Goal: Task Accomplishment & Management: Use online tool/utility

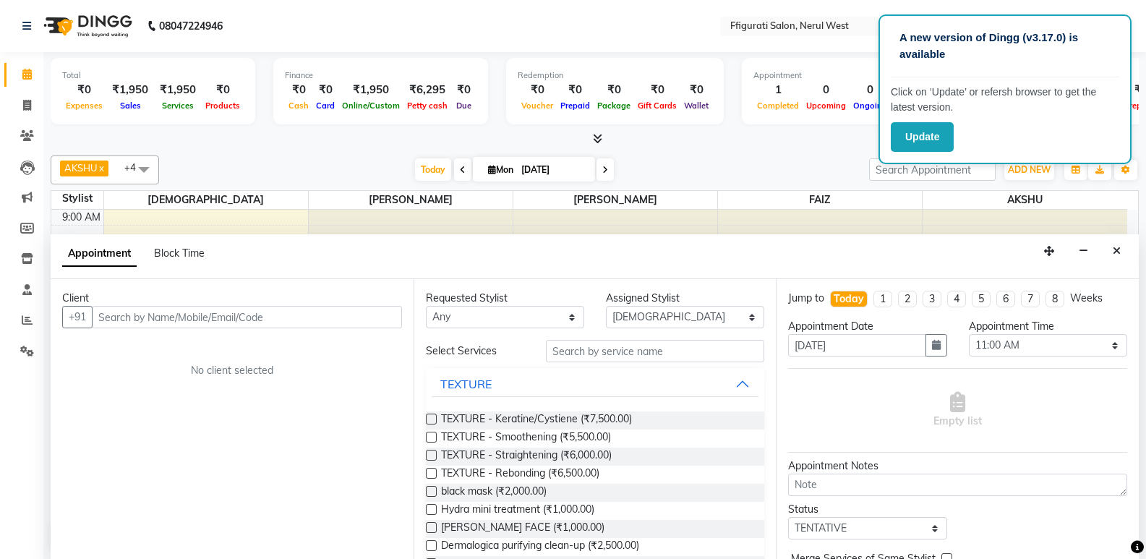
select select "43115"
select select "660"
select select "tentative"
click at [25, 100] on icon at bounding box center [27, 104] width 8 height 11
select select "service"
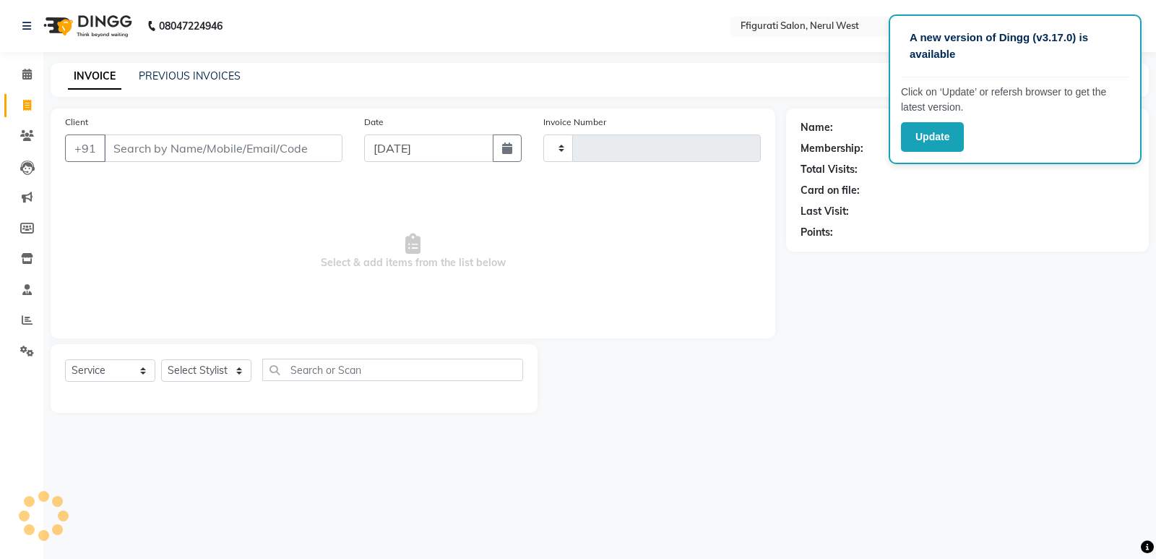
type input "0860"
select select "6023"
click at [170, 151] on input "Client" at bounding box center [223, 147] width 239 height 27
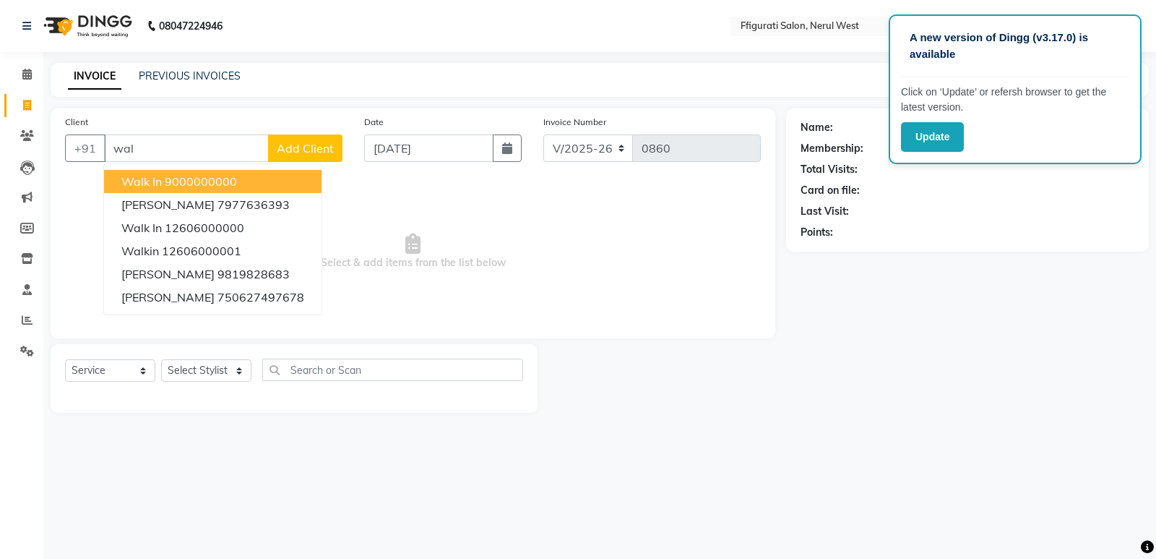
click at [256, 179] on button "walk in 9000000000" at bounding box center [213, 181] width 218 height 23
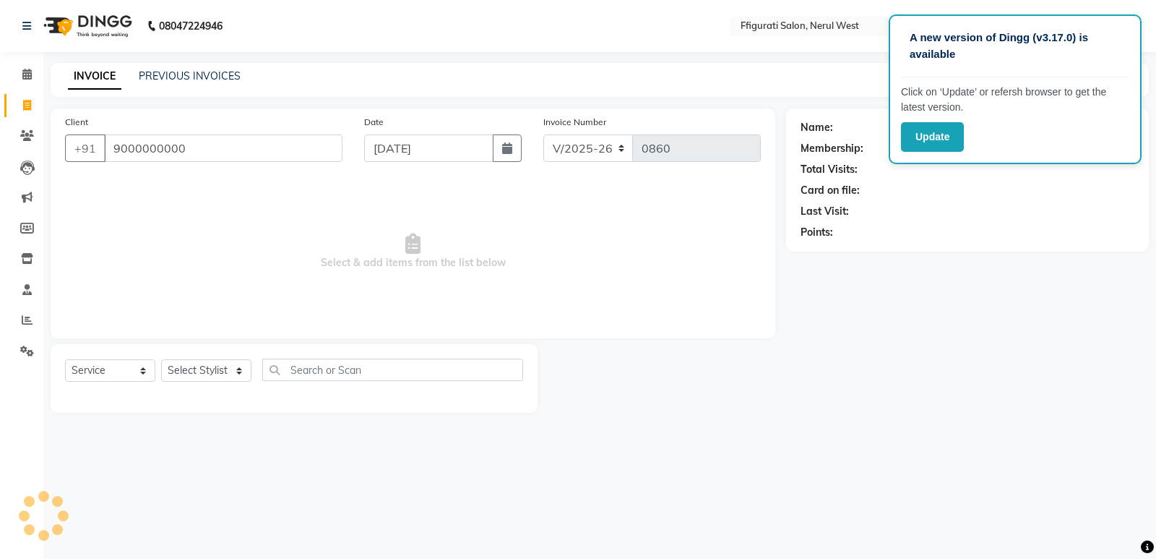
type input "9000000000"
click at [222, 371] on select "Select Stylist [PERSON_NAME] [PERSON_NAME] [PERSON_NAME] Priyanka sana Suraiya …" at bounding box center [206, 370] width 90 height 22
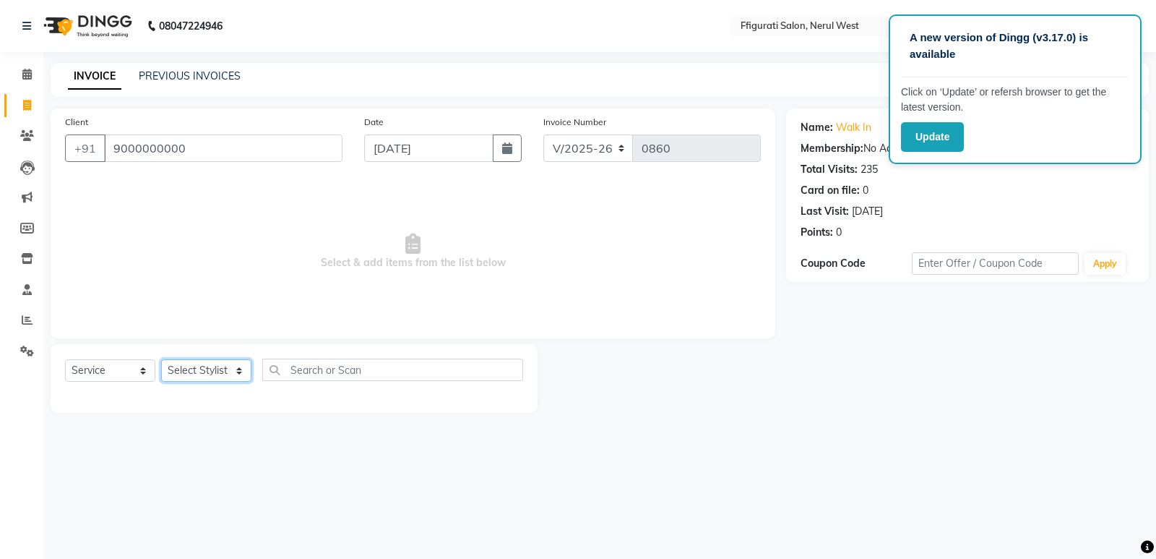
select select "43115"
click at [161, 359] on select "Select Stylist [PERSON_NAME] [PERSON_NAME] [PERSON_NAME] Priyanka sana Suraiya …" at bounding box center [206, 370] width 90 height 22
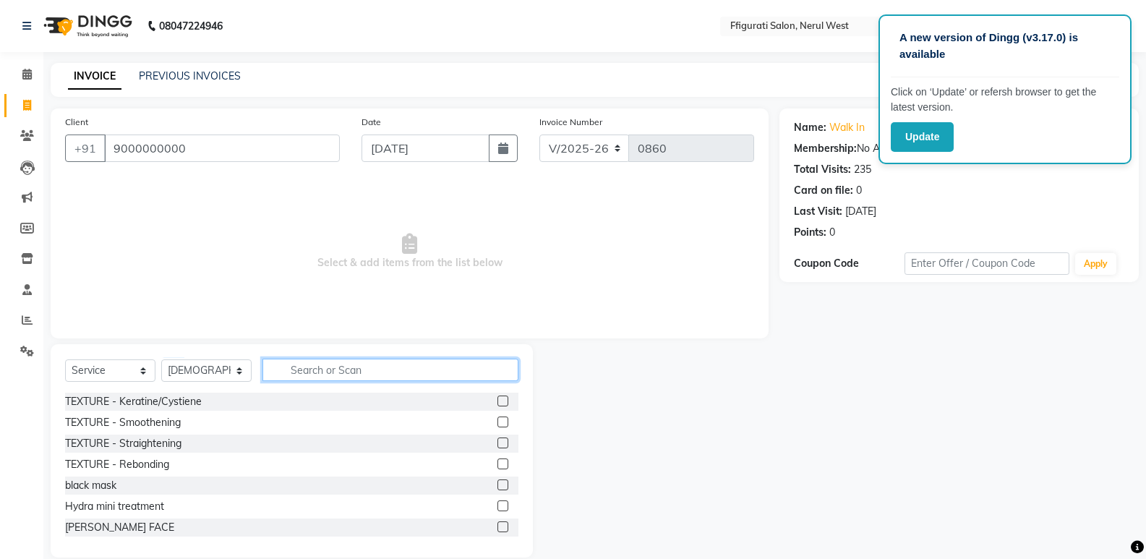
click at [333, 372] on input "text" at bounding box center [390, 369] width 256 height 22
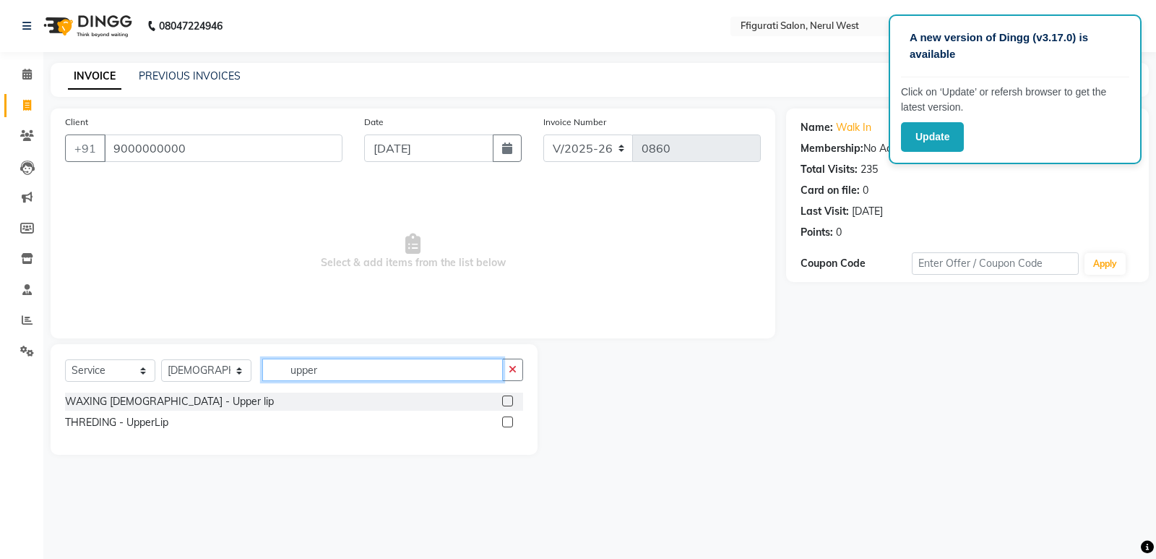
type input "upper"
click at [505, 398] on label at bounding box center [507, 400] width 11 height 11
click at [505, 398] on input "checkbox" at bounding box center [506, 401] width 9 height 9
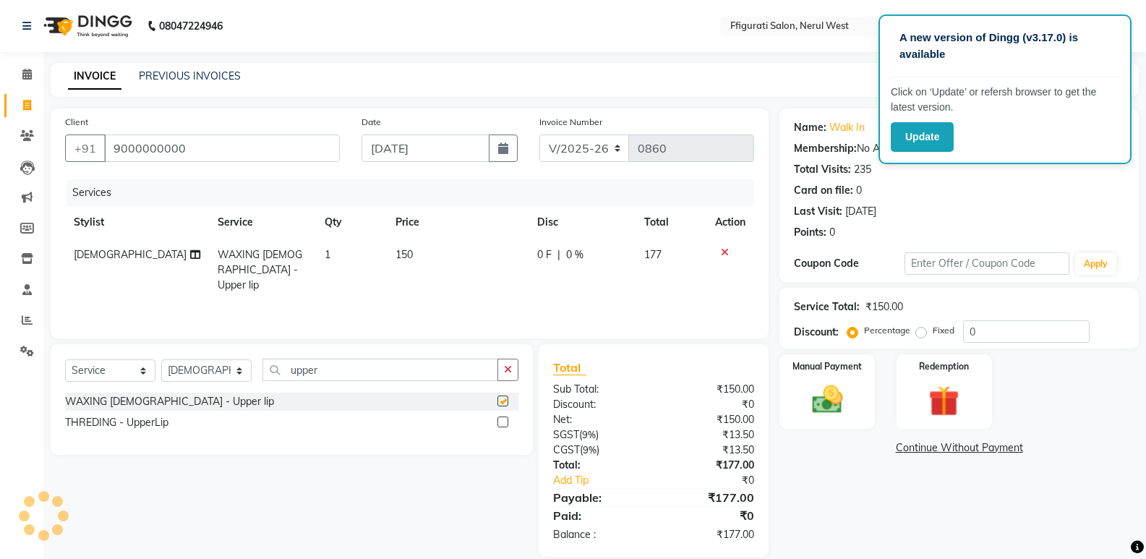
checkbox input "false"
click at [408, 270] on td "150" at bounding box center [458, 270] width 142 height 63
select select "43115"
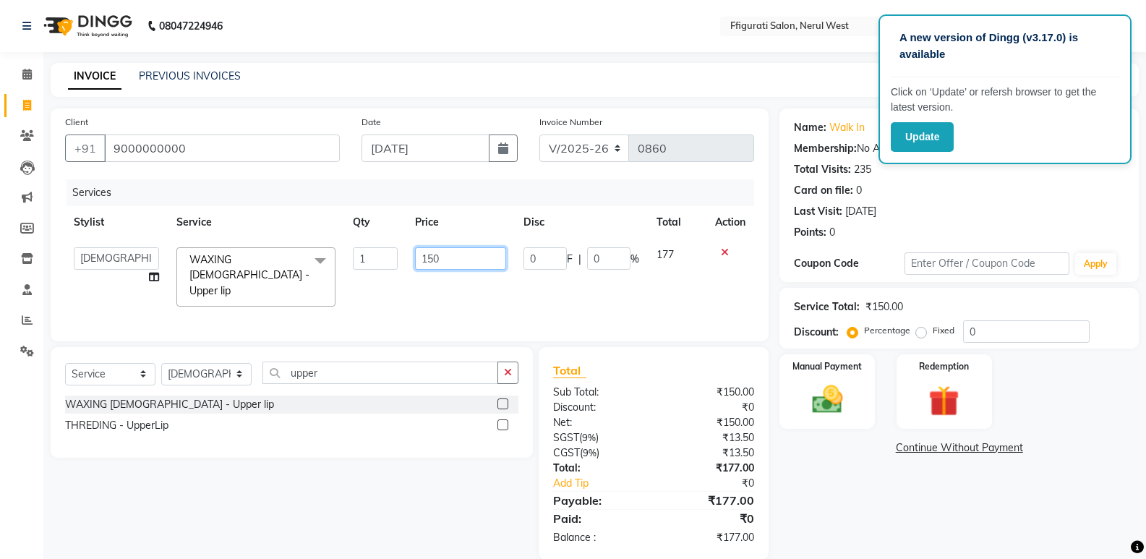
click at [456, 252] on input "150" at bounding box center [460, 258] width 90 height 22
type input "1"
type input "50"
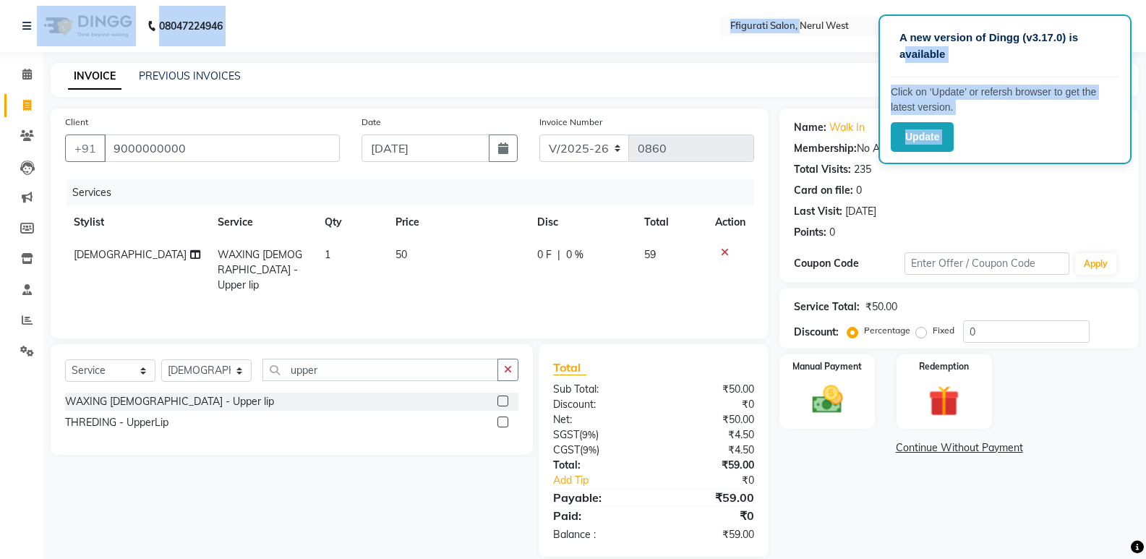
drag, startPoint x: 903, startPoint y: 66, endPoint x: 808, endPoint y: 6, distance: 112.7
click at [805, 4] on app-root "A new version of Dingg (v3.17.0) is available Click on ‘Update’ or refersh brow…" at bounding box center [573, 289] width 1146 height 578
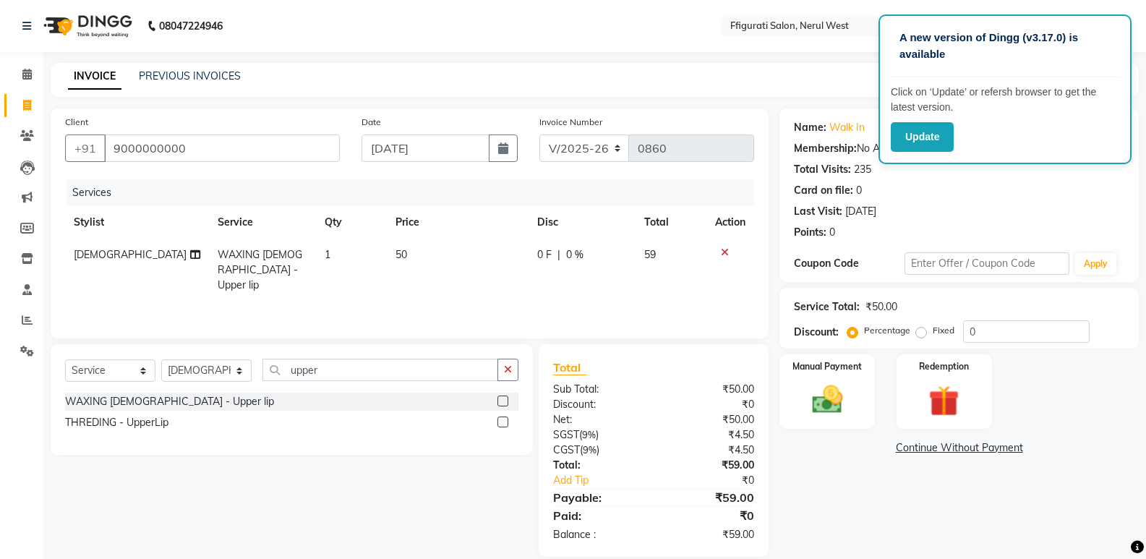
click at [1028, 194] on div "Card on file: 0" at bounding box center [959, 190] width 330 height 15
click at [932, 336] on label "Fixed" at bounding box center [943, 330] width 22 height 13
click at [924, 335] on input "Fixed" at bounding box center [924, 330] width 10 height 10
radio input "true"
click at [994, 333] on input "0" at bounding box center [1026, 331] width 126 height 22
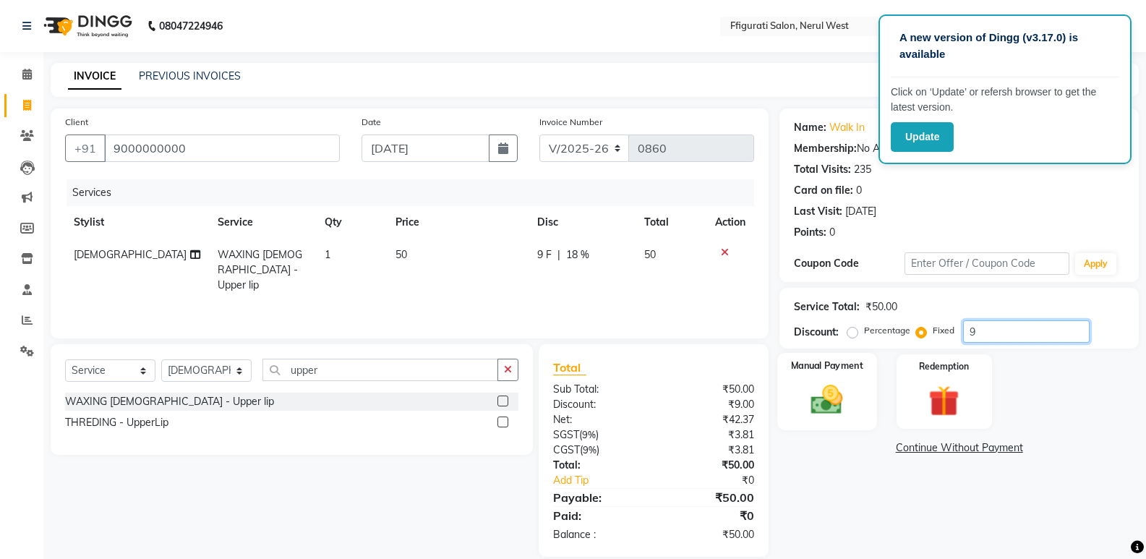
type input "9"
click at [830, 361] on label "Manual Payment" at bounding box center [827, 365] width 72 height 14
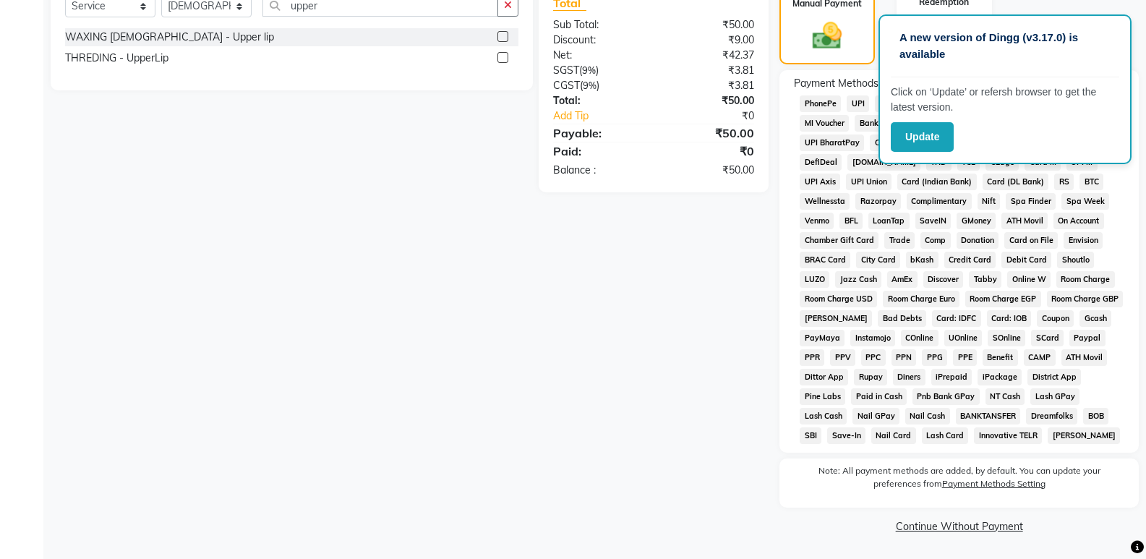
scroll to position [3, 0]
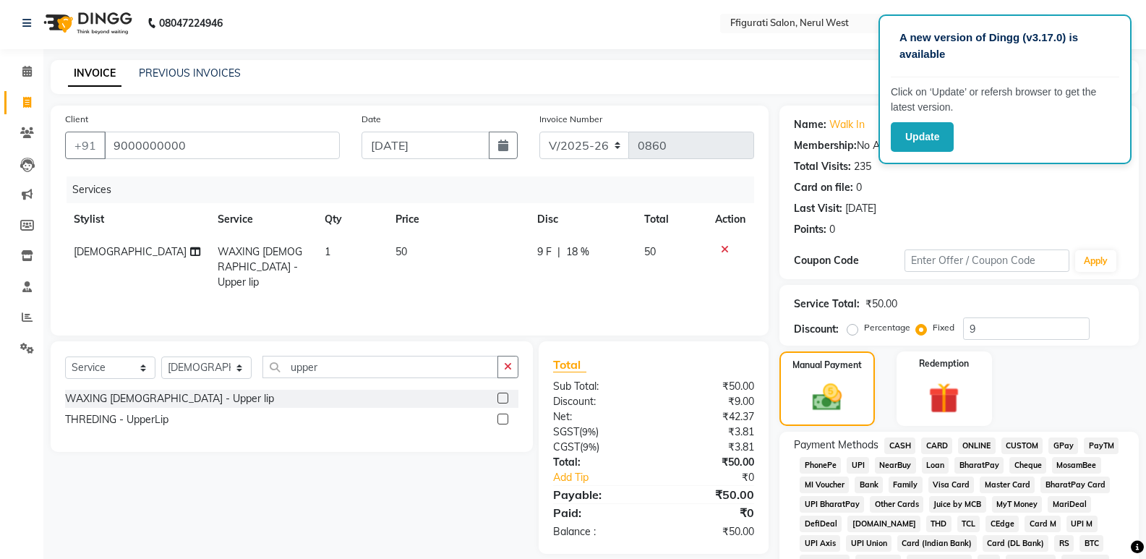
click at [1070, 444] on span "GPay" at bounding box center [1063, 445] width 30 height 17
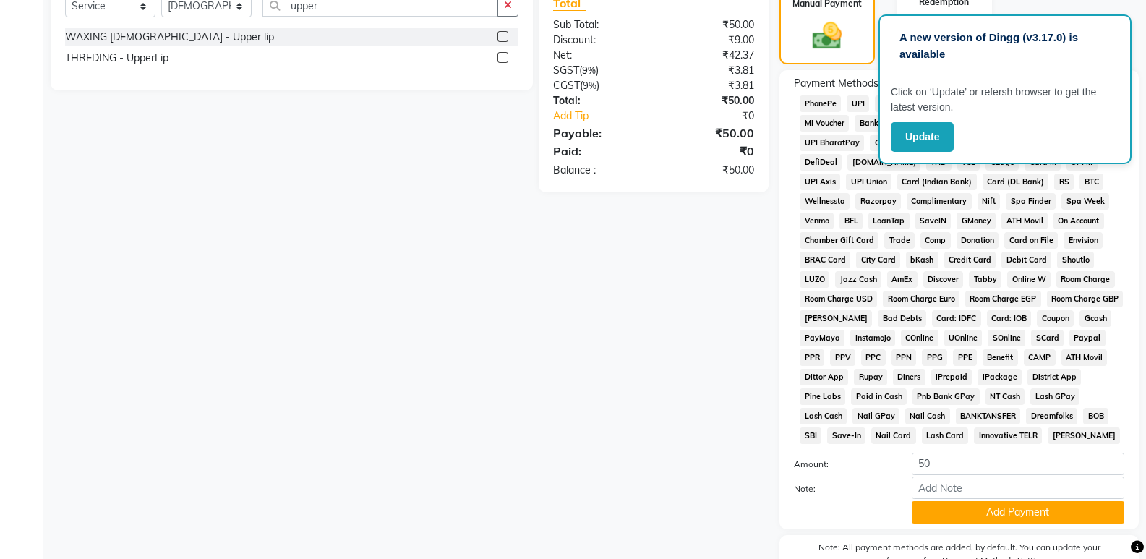
scroll to position [437, 0]
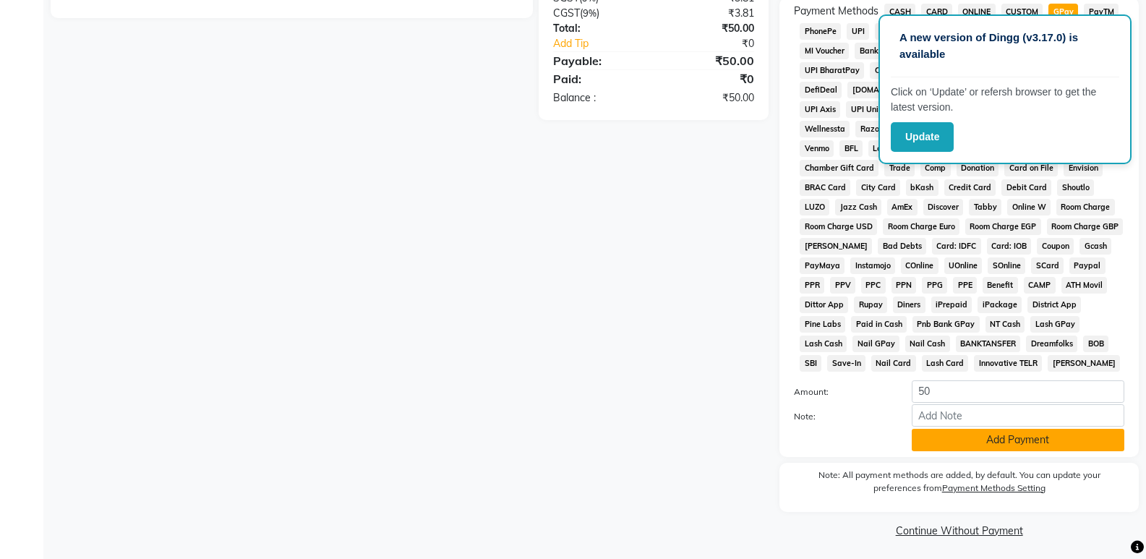
click at [1020, 445] on button "Add Payment" at bounding box center [1017, 440] width 212 height 22
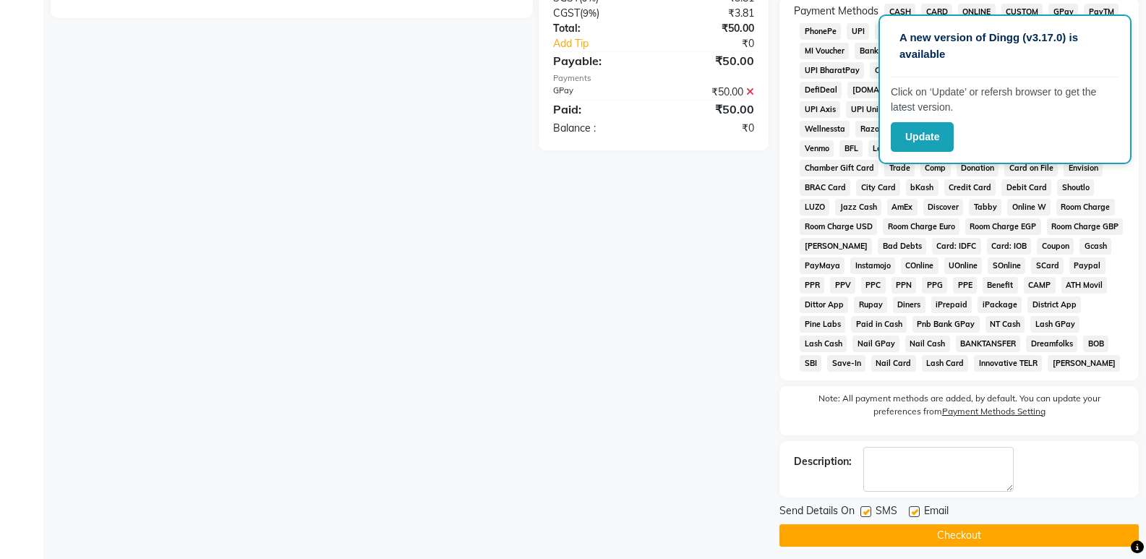
scroll to position [446, 0]
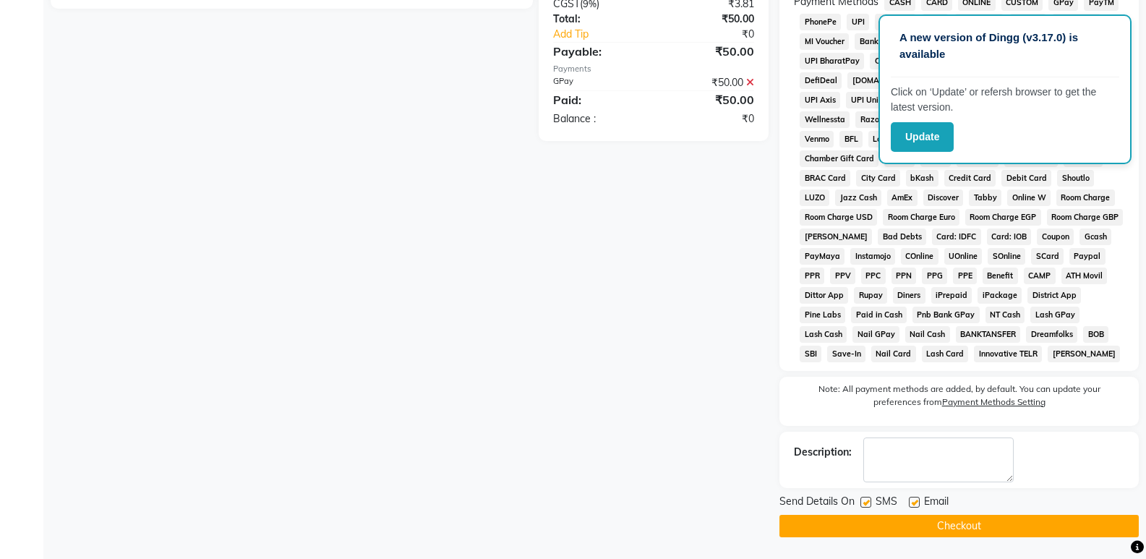
click at [864, 507] on label at bounding box center [865, 502] width 11 height 11
click at [864, 507] on input "checkbox" at bounding box center [864, 502] width 9 height 9
checkbox input "false"
drag, startPoint x: 914, startPoint y: 503, endPoint x: 908, endPoint y: 510, distance: 8.2
click at [913, 504] on label at bounding box center [913, 502] width 11 height 11
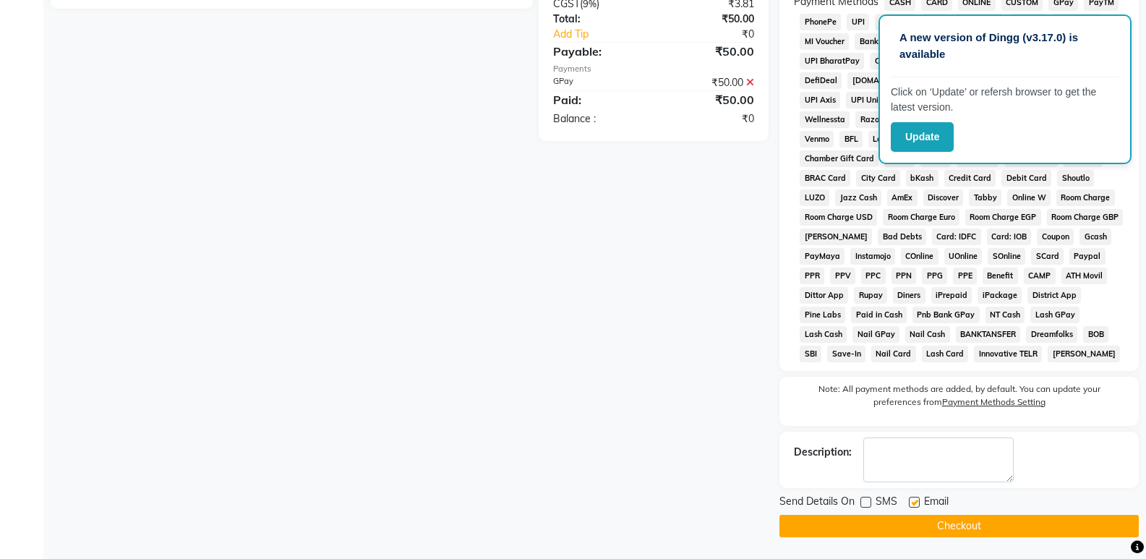
click at [913, 504] on input "checkbox" at bounding box center [912, 502] width 9 height 9
checkbox input "false"
click at [905, 518] on button "Checkout" at bounding box center [958, 526] width 359 height 22
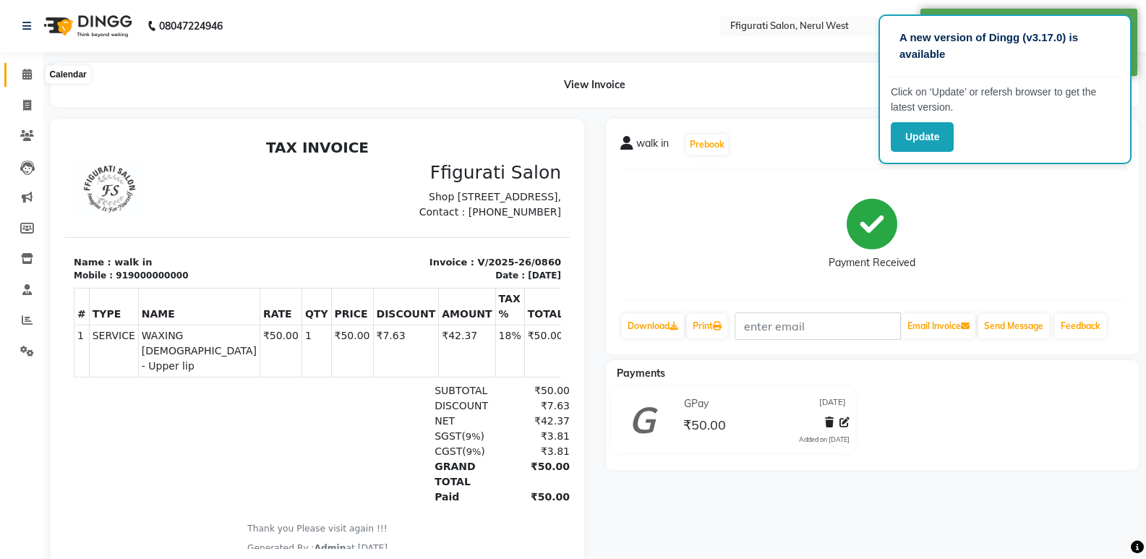
click at [30, 78] on icon at bounding box center [26, 74] width 9 height 11
